Goal: Find specific page/section: Find specific page/section

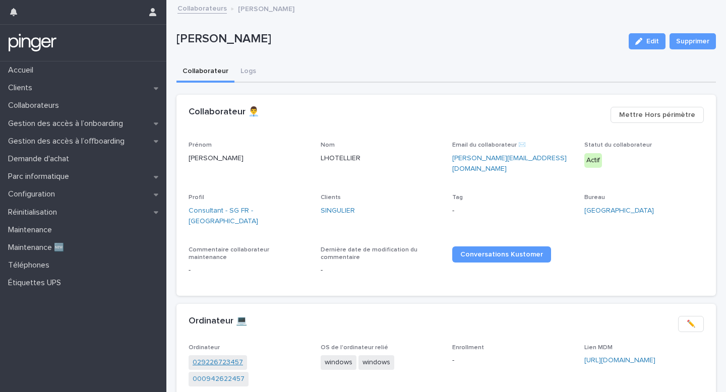
click at [210, 358] on link "029226723457" at bounding box center [218, 363] width 50 height 11
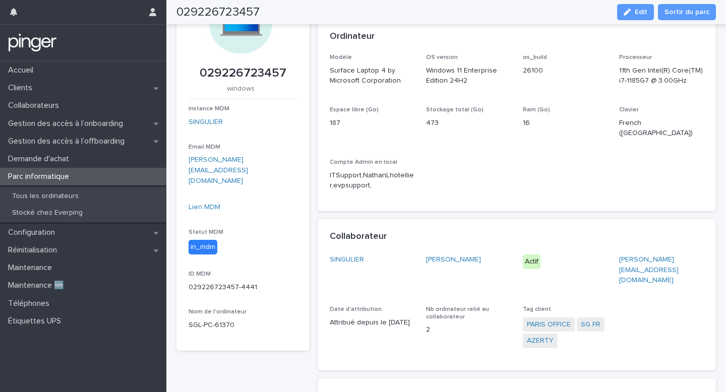
scroll to position [44, 0]
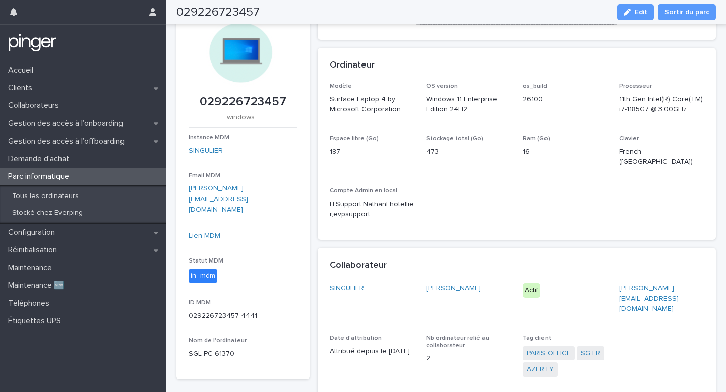
click at [203, 231] on div "Lien MDM" at bounding box center [243, 236] width 109 height 11
click at [203, 232] on link "Lien MDM" at bounding box center [205, 235] width 32 height 7
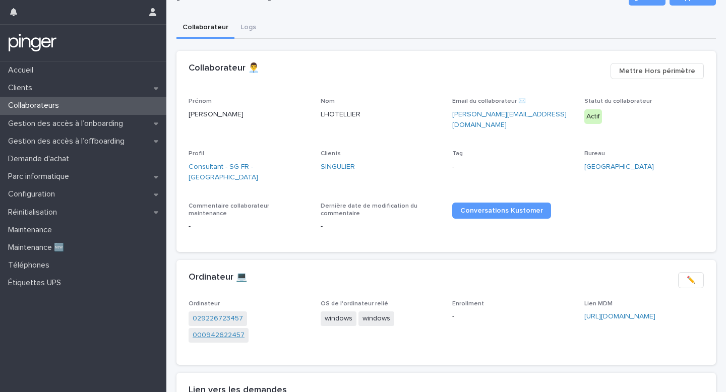
click at [245, 330] on link "000942622457" at bounding box center [219, 335] width 52 height 11
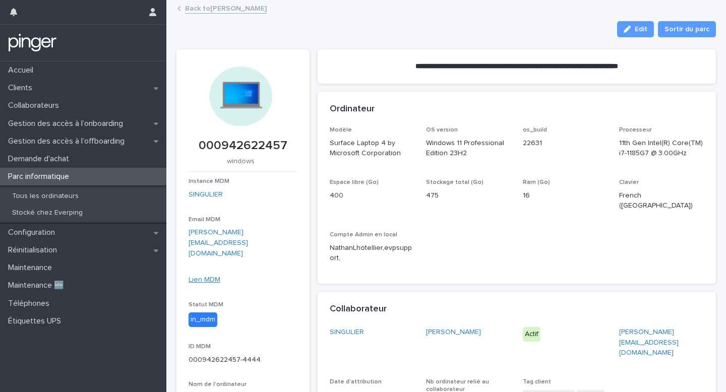
click at [206, 276] on link "Lien MDM" at bounding box center [205, 279] width 32 height 7
